Goal: Use online tool/utility: Utilize a website feature to perform a specific function

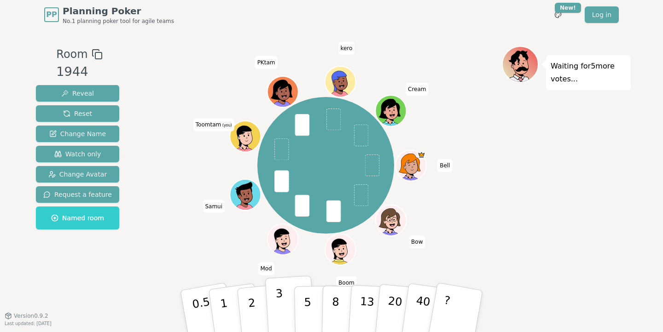
click at [277, 311] on p "3" at bounding box center [280, 312] width 10 height 50
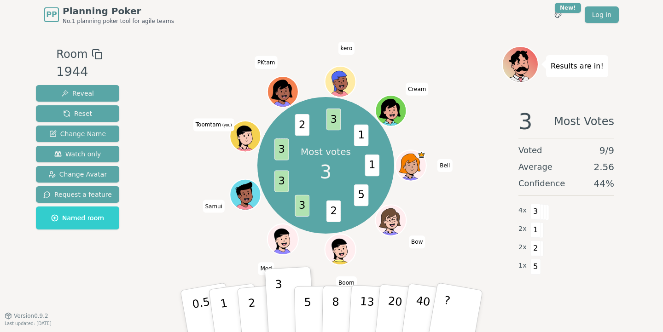
click at [458, 238] on div "Most votes 3 1 5 2 3 3 3 2 3 1 Bell Bow Boom Mod Samui Toomtam (you) PKtam kero…" at bounding box center [326, 166] width 352 height 206
click at [450, 112] on div "Most votes 3 1 5 2 3 3 3 2 3 1 Bell Bow Boom Mod Samui Toomtam (you) PKtam kero…" at bounding box center [326, 166] width 352 height 206
click at [495, 227] on div "Most votes 3 1 5 2 3 3 3 2 3 1 Bell Bow Boom Mod Samui Toomtam (you) PKtam kero…" at bounding box center [326, 166] width 352 height 206
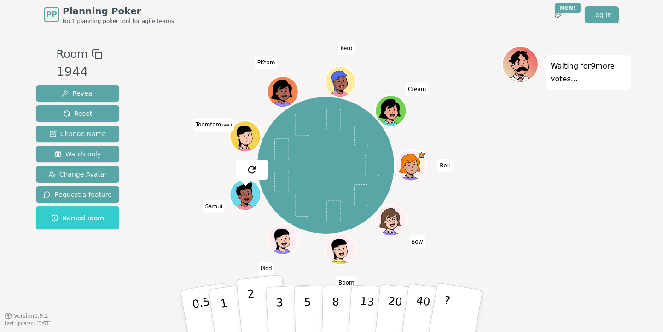
click at [254, 309] on p "2" at bounding box center [253, 313] width 12 height 50
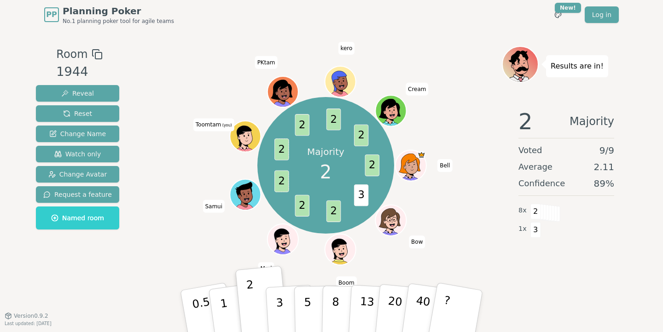
click at [148, 282] on div "Room 1944 Reveal Reset Change Name Watch only Change Avatar Request a feature N…" at bounding box center [331, 172] width 598 height 253
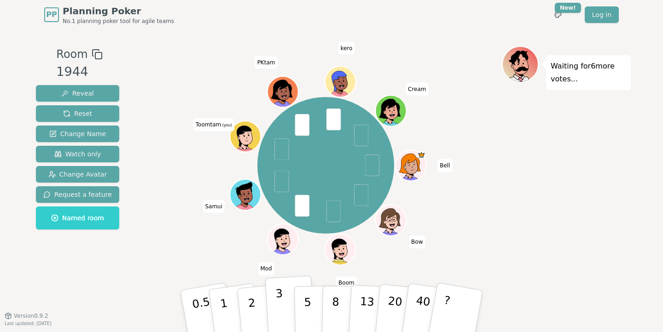
click at [280, 303] on p "3" at bounding box center [280, 312] width 10 height 50
click at [275, 295] on p "3" at bounding box center [280, 312] width 10 height 50
click at [277, 295] on p "3" at bounding box center [280, 312] width 10 height 50
click at [229, 309] on button "1" at bounding box center [234, 311] width 55 height 75
click at [279, 150] on span at bounding box center [282, 149] width 15 height 22
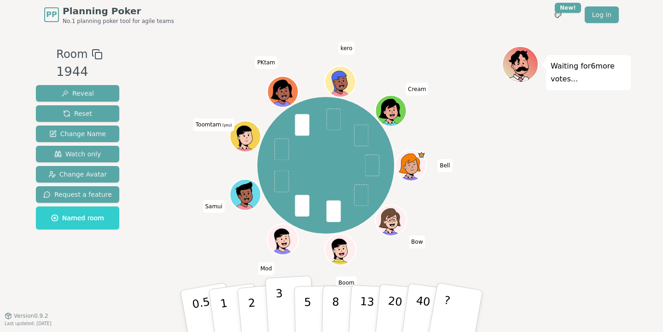
click at [276, 308] on p "3" at bounding box center [280, 312] width 10 height 50
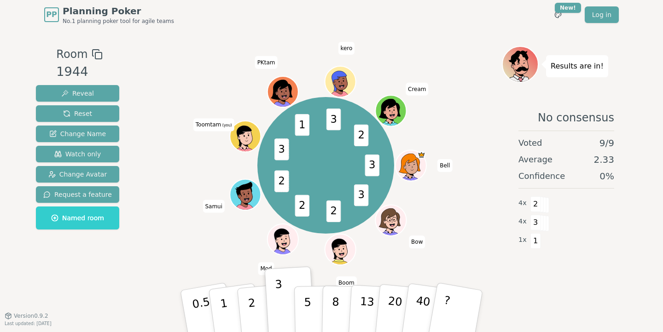
click at [189, 249] on div "3 3 2 2 2 3 1 3 2 Bell Bow Boom Mod Samui Toomtam (you) PKtam kero Cream" at bounding box center [326, 166] width 352 height 206
click at [188, 216] on div "3 3 2 2 2 3 1 3 2 Bell Bow Boom Mod Samui Toomtam (you) PKtam kero Cream" at bounding box center [326, 166] width 352 height 206
click at [210, 203] on span "Samui" at bounding box center [213, 206] width 22 height 13
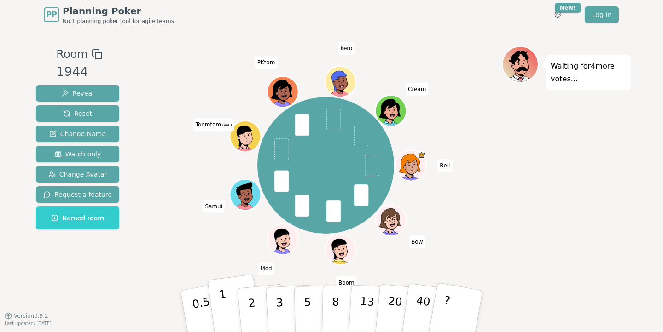
click at [223, 301] on p "1" at bounding box center [225, 313] width 14 height 50
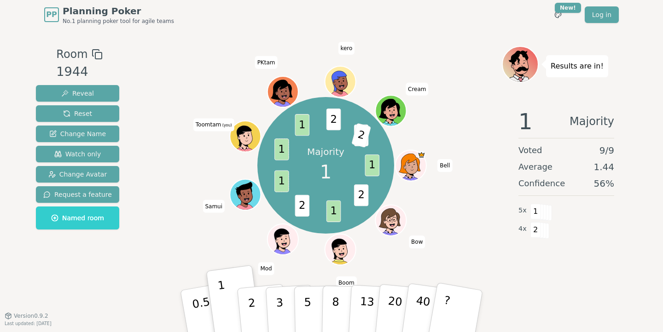
click at [179, 199] on div "Majority 1 1 2 1 2 1 1 1 2 1 2 Bell Bow Boom Mod Samui Toomtam (you) PKtam kero…" at bounding box center [326, 166] width 352 height 206
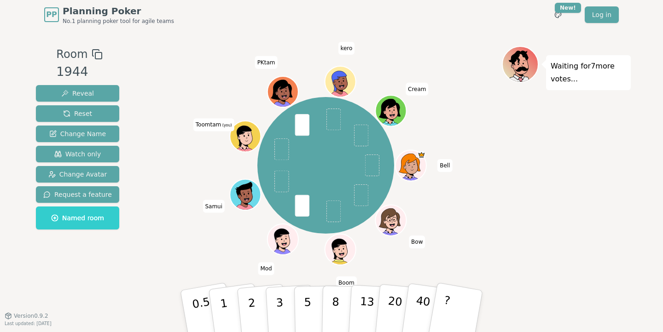
click at [167, 253] on div "Bell Bow Boom Mod Samui Toomtam (you) PKtam kero Cream" at bounding box center [326, 166] width 352 height 206
click at [283, 291] on button "3" at bounding box center [290, 312] width 50 height 72
click at [253, 301] on p "2" at bounding box center [253, 313] width 12 height 50
click at [281, 303] on p "3" at bounding box center [280, 312] width 10 height 50
click at [254, 311] on p "2" at bounding box center [253, 313] width 12 height 50
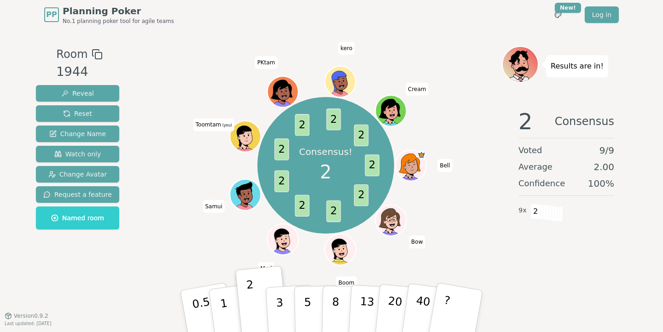
click at [174, 178] on div "Consensus! 2 2 2 2 2 2 2 2 2 2 Bell Bow Boom Mod Samui Toomtam (you) PKtam kero…" at bounding box center [326, 166] width 352 height 206
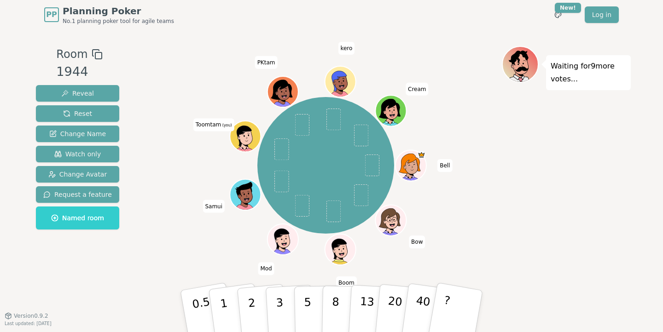
click at [193, 261] on div "Bell Bow Boom Mod Samui Toomtam (you) PKtam kero Cream" at bounding box center [326, 166] width 352 height 206
click at [336, 309] on p "8" at bounding box center [335, 311] width 8 height 50
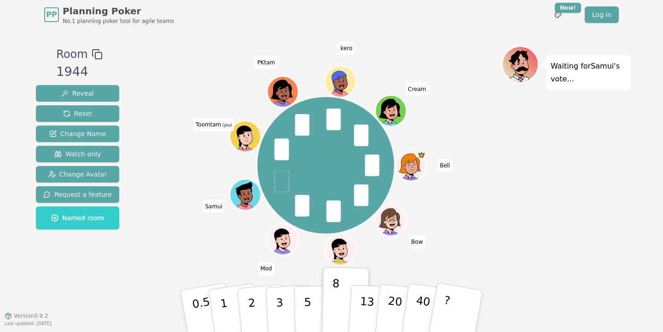
click at [478, 225] on div "Bell Bow Boom Mod Samui Toomtam (you) PKtam kero Cream" at bounding box center [326, 166] width 352 height 206
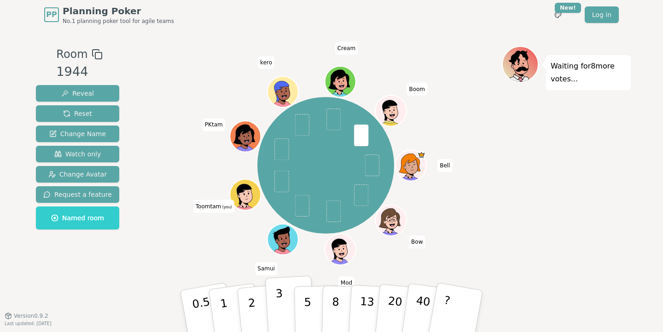
click at [286, 303] on button "3" at bounding box center [290, 312] width 50 height 72
click at [315, 301] on button "5" at bounding box center [317, 312] width 47 height 70
